Goal: Task Accomplishment & Management: Manage account settings

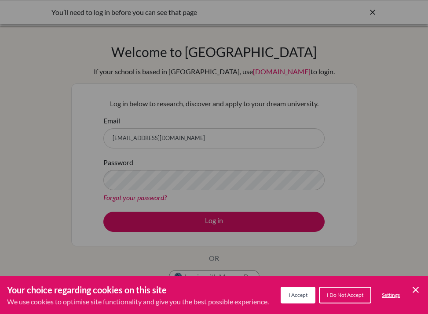
click at [417, 291] on icon "Cookie Control Close Icon" at bounding box center [415, 290] width 11 height 11
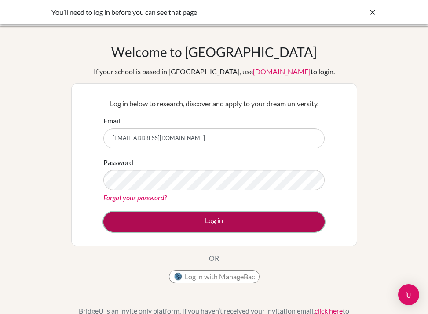
click at [278, 219] on button "Log in" at bounding box center [213, 222] width 221 height 20
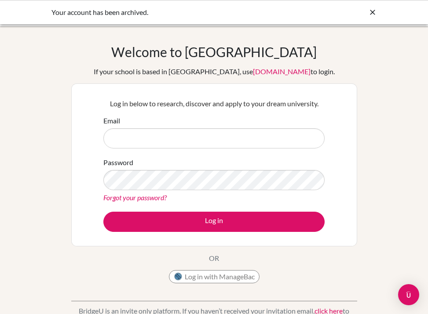
type input "[EMAIL_ADDRESS][DOMAIN_NAME]"
click at [375, 18] on div "Your account has been archived." at bounding box center [214, 12] width 428 height 24
click at [375, 10] on icon at bounding box center [372, 12] width 9 height 9
